Goal: Task Accomplishment & Management: Manage account settings

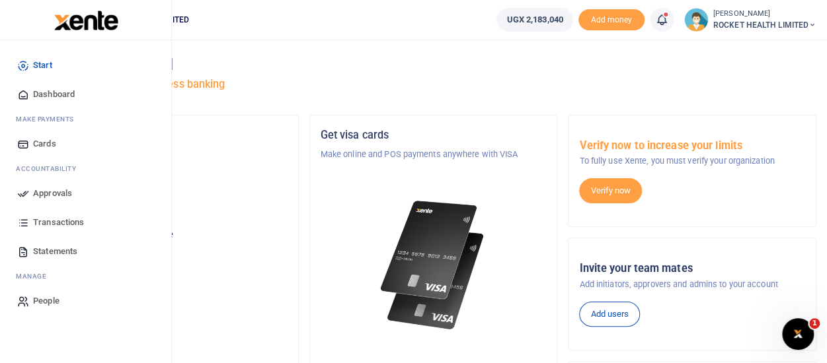
click at [38, 192] on span "Approvals" at bounding box center [52, 193] width 39 height 13
click at [50, 188] on span "Approvals" at bounding box center [52, 193] width 39 height 13
click at [66, 192] on span "Approvals" at bounding box center [52, 193] width 39 height 13
click at [50, 200] on link "Approvals" at bounding box center [86, 193] width 150 height 29
click at [61, 192] on span "Approvals" at bounding box center [52, 193] width 39 height 13
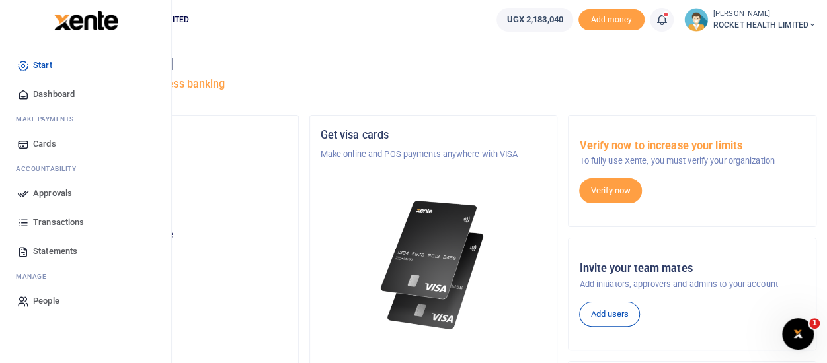
click at [34, 194] on span "Approvals" at bounding box center [52, 193] width 39 height 13
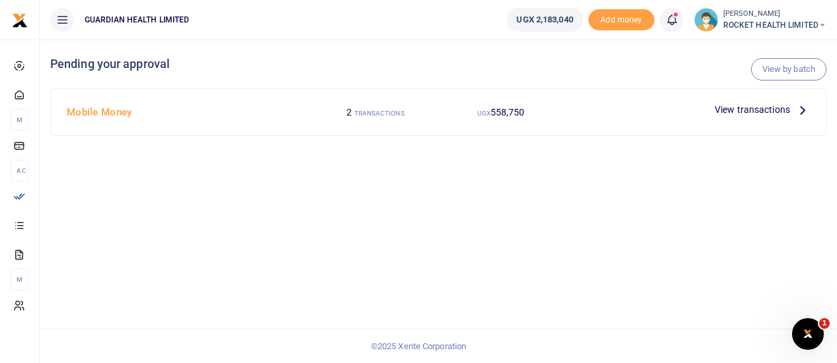
click at [772, 113] on span "View transactions" at bounding box center [751, 109] width 75 height 15
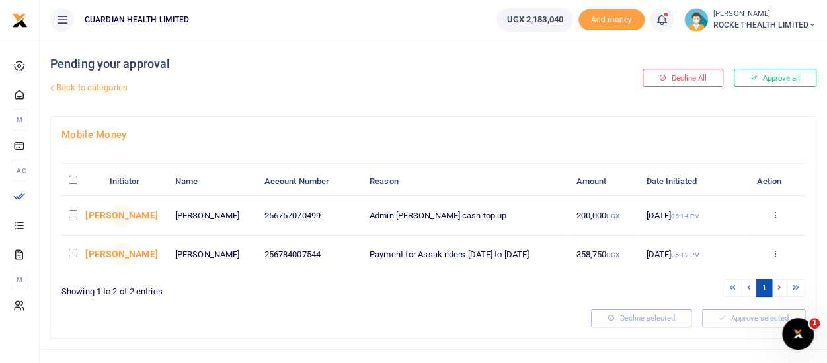
click at [72, 212] on input "checkbox" at bounding box center [73, 214] width 9 height 9
checkbox input "true"
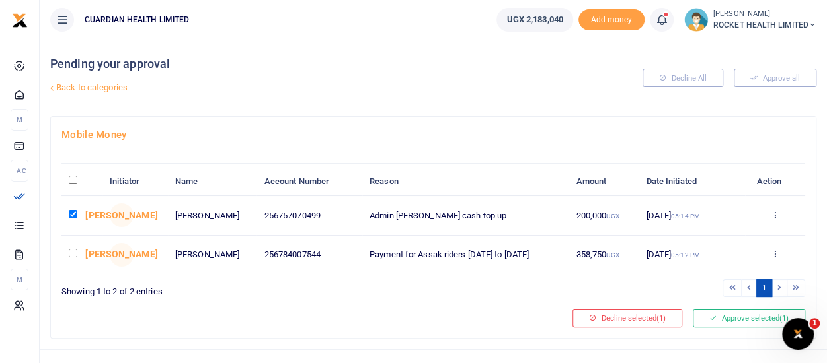
click at [71, 257] on td at bounding box center [81, 255] width 41 height 38
click at [73, 250] on input "checkbox" at bounding box center [73, 253] width 9 height 9
checkbox input "true"
click at [716, 315] on button "Approve selected (2)" at bounding box center [749, 318] width 112 height 19
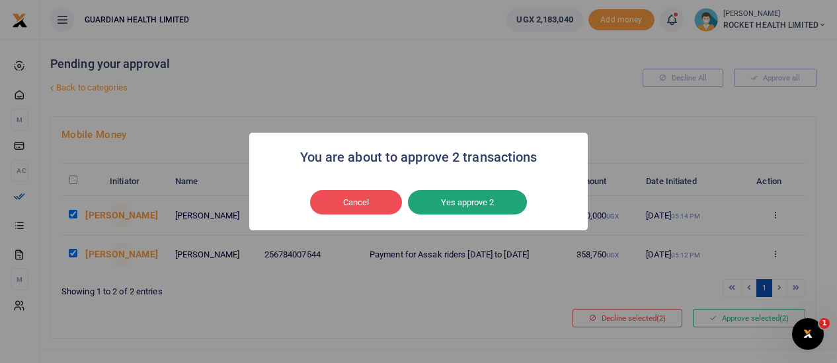
click at [459, 197] on button "Yes approve 2" at bounding box center [467, 202] width 119 height 25
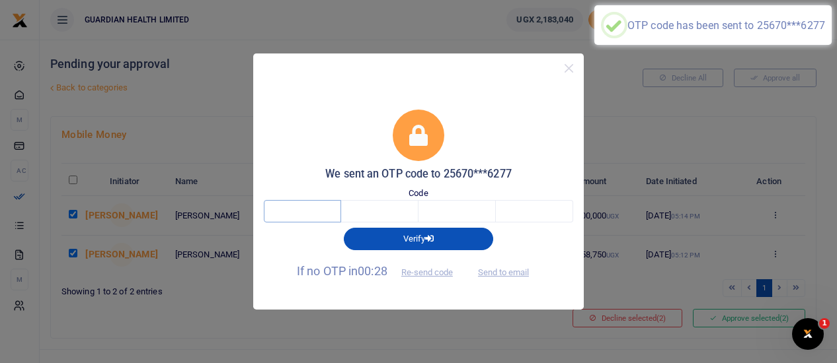
click at [313, 209] on input "text" at bounding box center [302, 211] width 77 height 22
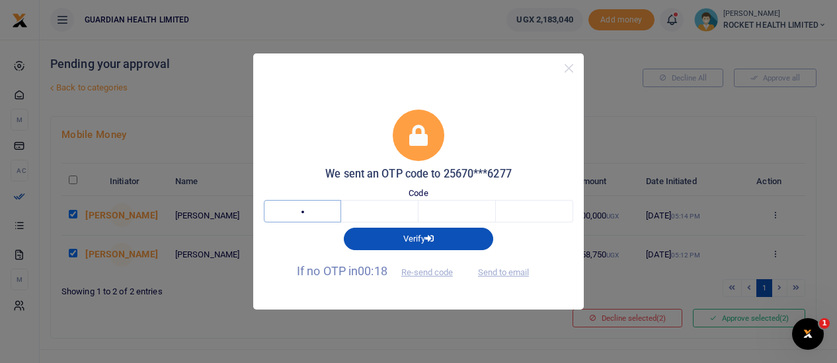
type input "1"
type input "8"
type input "4"
type input "0"
